Goal: Task Accomplishment & Management: Use online tool/utility

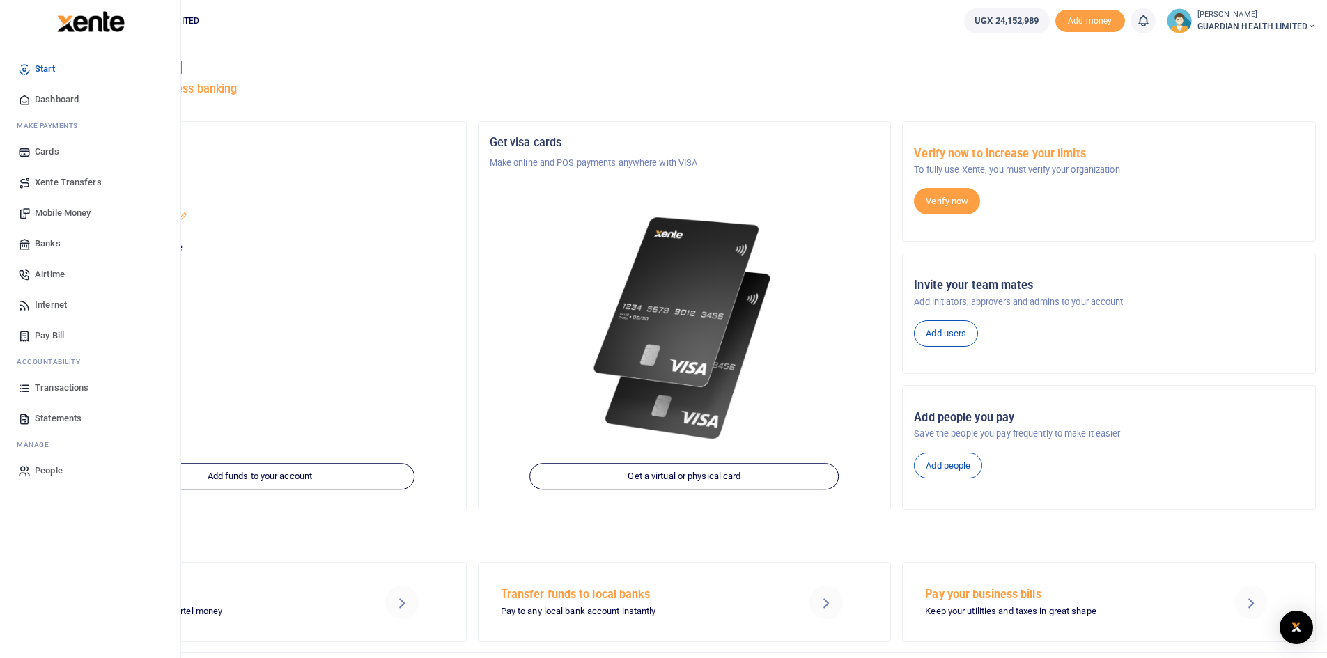
click at [72, 386] on span "Transactions" at bounding box center [62, 388] width 54 height 14
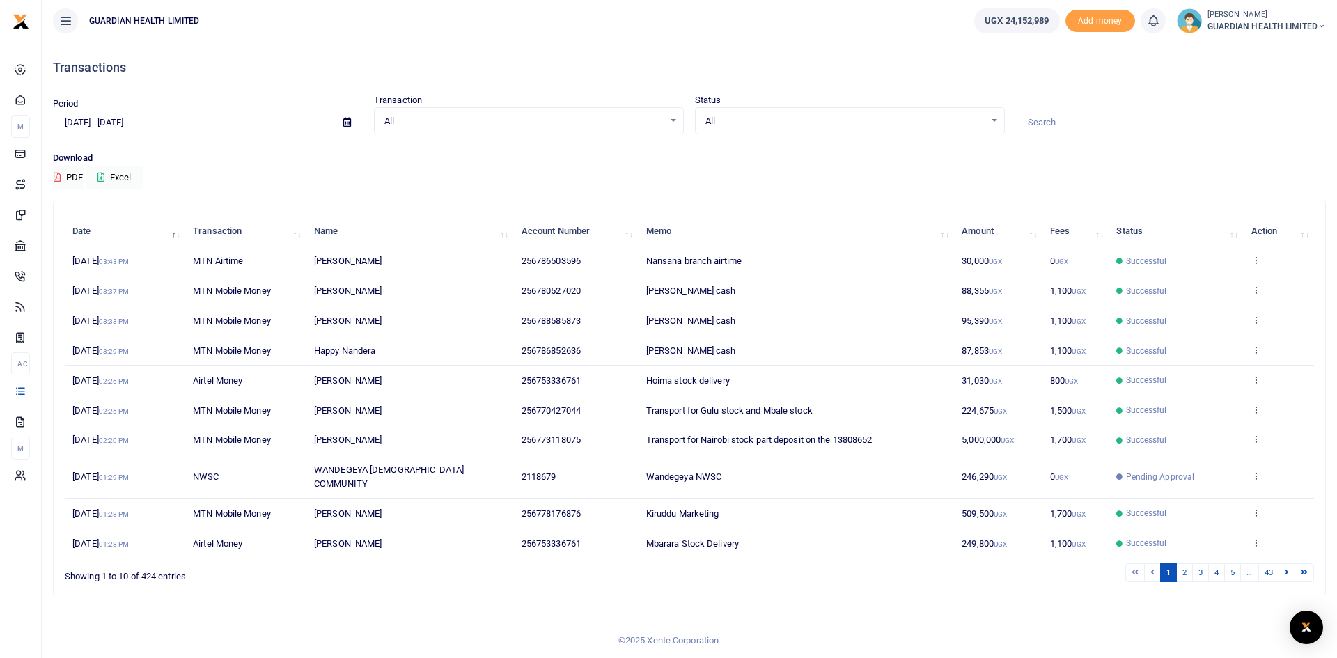
click at [347, 127] on icon at bounding box center [347, 122] width 8 height 9
click at [105, 197] on li "Last 7 Days" at bounding box center [102, 194] width 97 height 22
type input "[DATE] - [DATE]"
click at [1288, 568] on icon at bounding box center [1287, 572] width 4 height 8
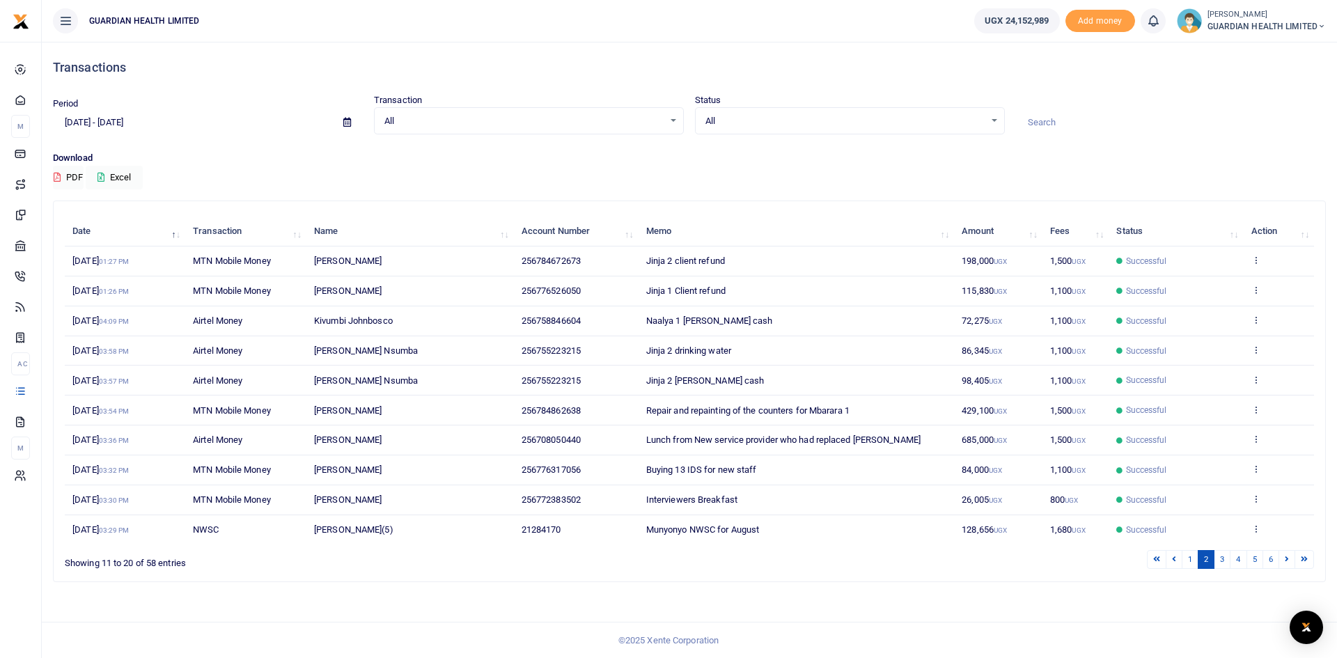
click at [1288, 562] on icon at bounding box center [1287, 559] width 4 height 8
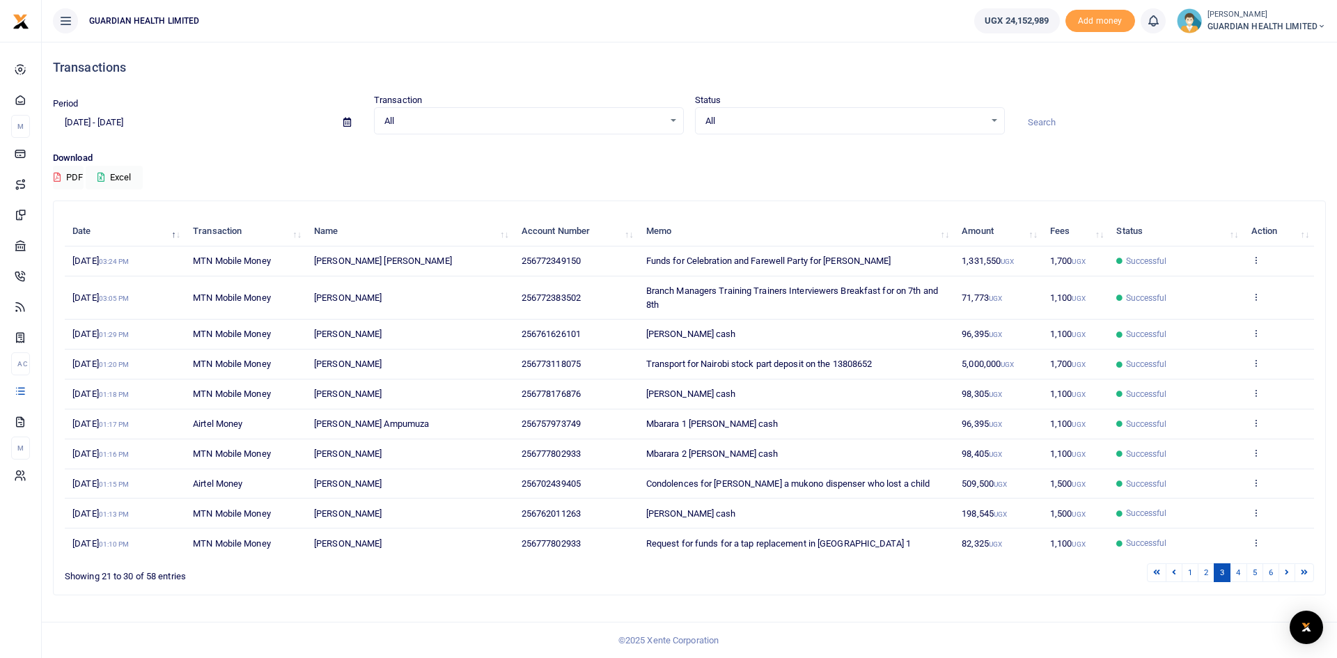
click at [1288, 562] on div "1 2 3 4 5 6" at bounding box center [950, 573] width 729 height 22
click at [1287, 572] on icon at bounding box center [1287, 572] width 4 height 8
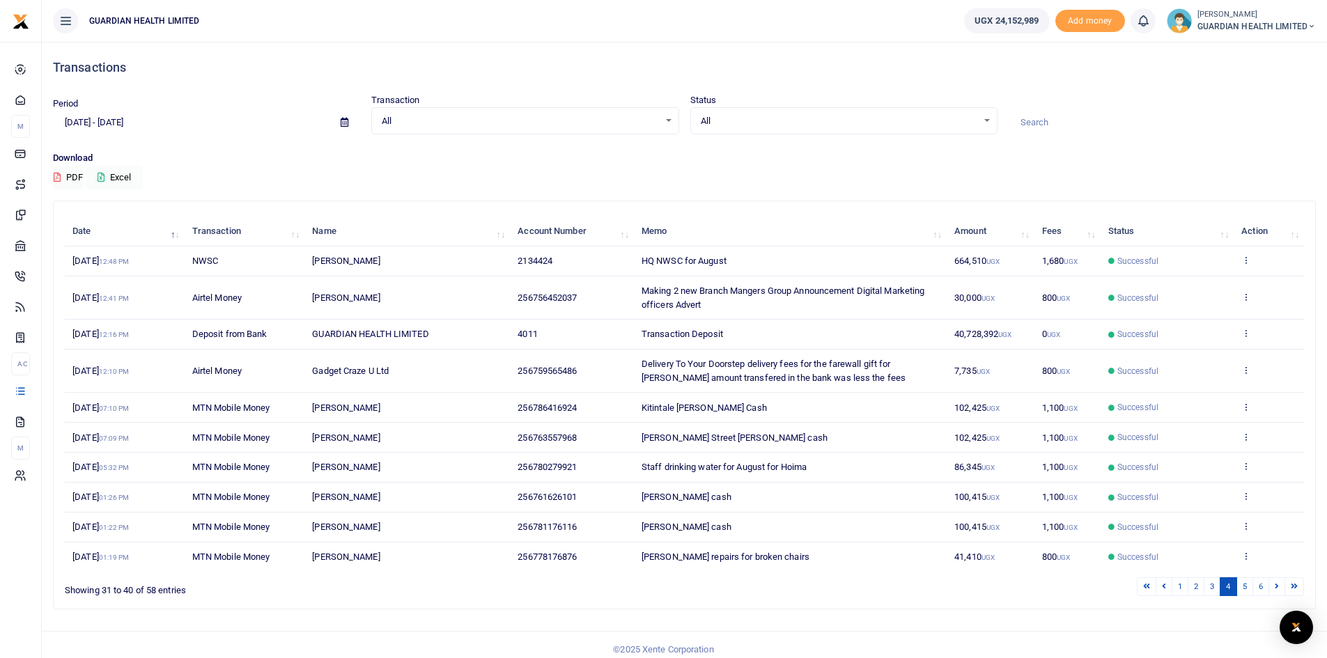
click at [1287, 572] on div "Date Transaction Name Account Number Memo Amount Fees Status Action [DATE] 12:4…" at bounding box center [684, 393] width 1239 height 363
click at [1278, 586] on icon at bounding box center [1276, 586] width 4 height 8
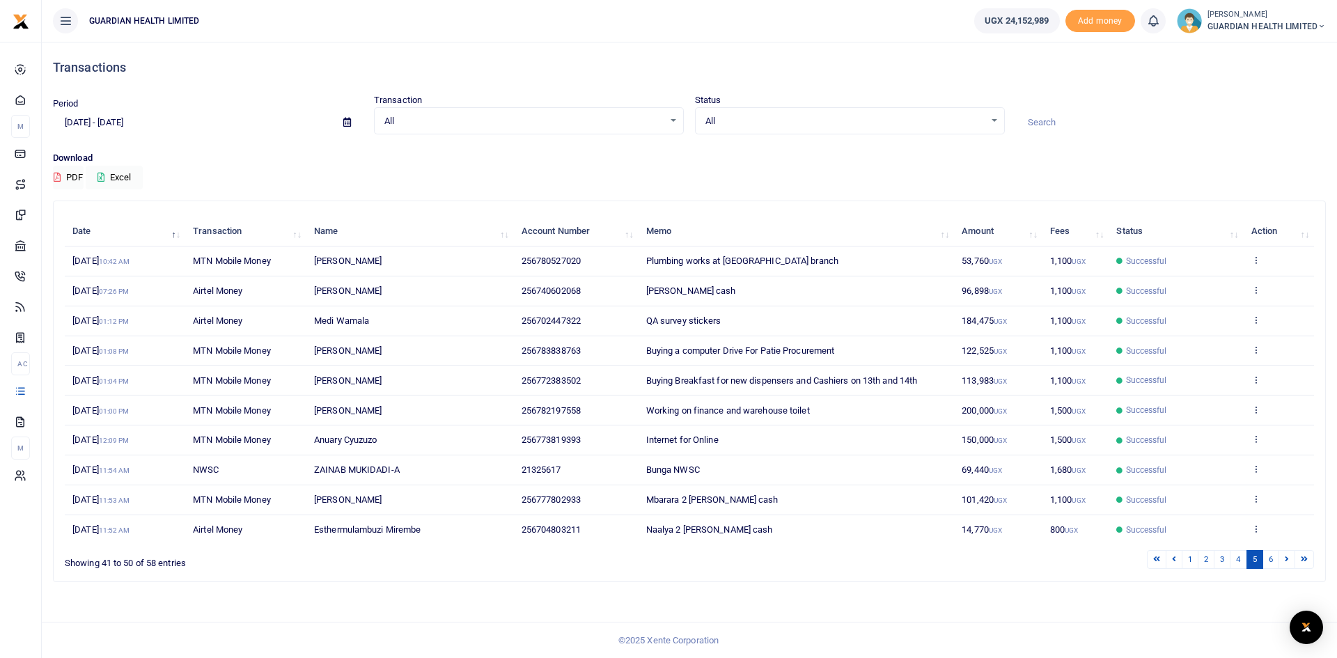
click at [346, 121] on icon at bounding box center [347, 122] width 8 height 9
click at [275, 173] on div "Download PDF Excel" at bounding box center [689, 170] width 1273 height 38
click at [125, 173] on button "Excel" at bounding box center [114, 178] width 57 height 24
